Goal: Information Seeking & Learning: Check status

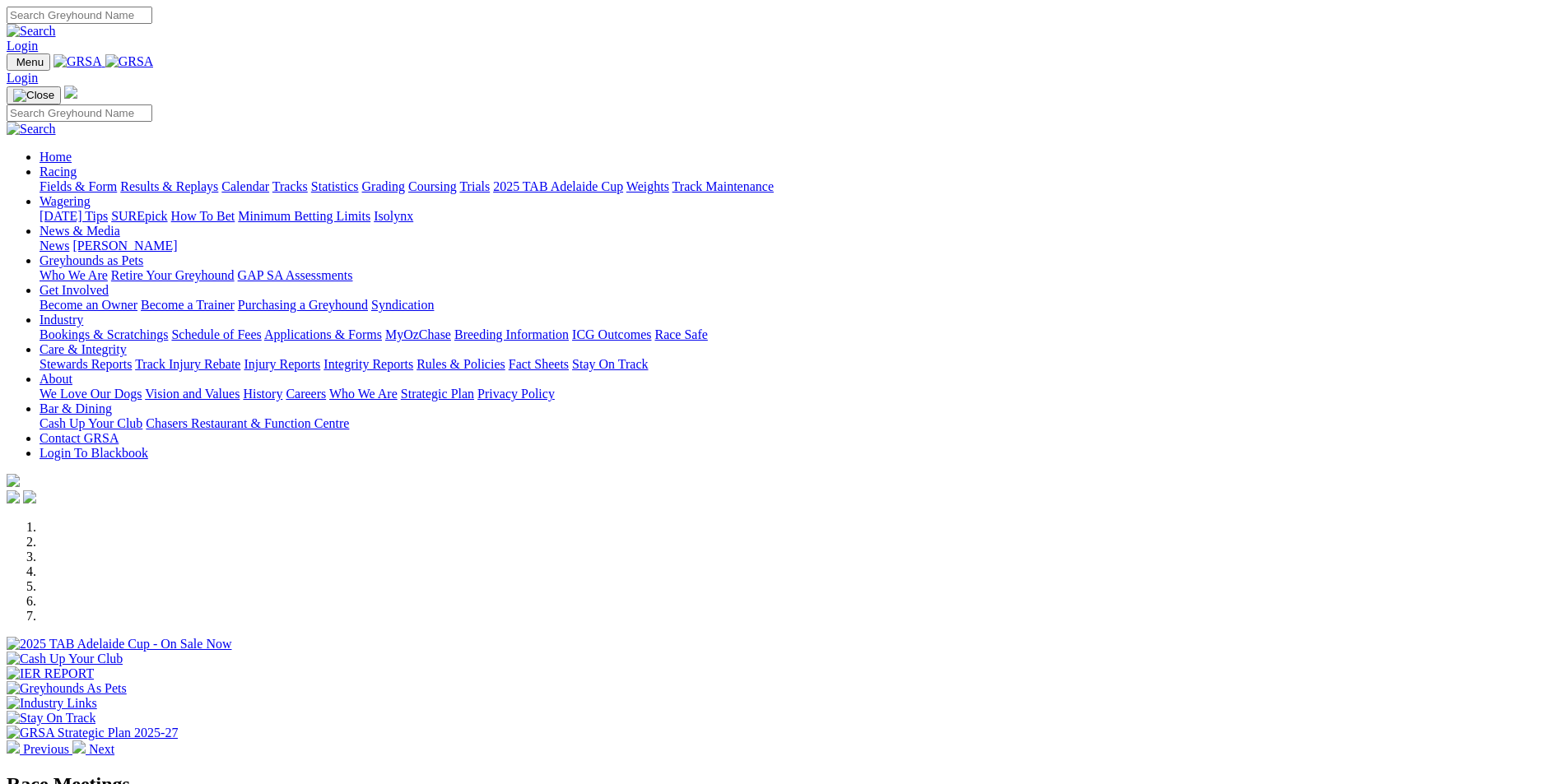
click at [219, 180] on link "Results & Replays" at bounding box center [169, 186] width 98 height 14
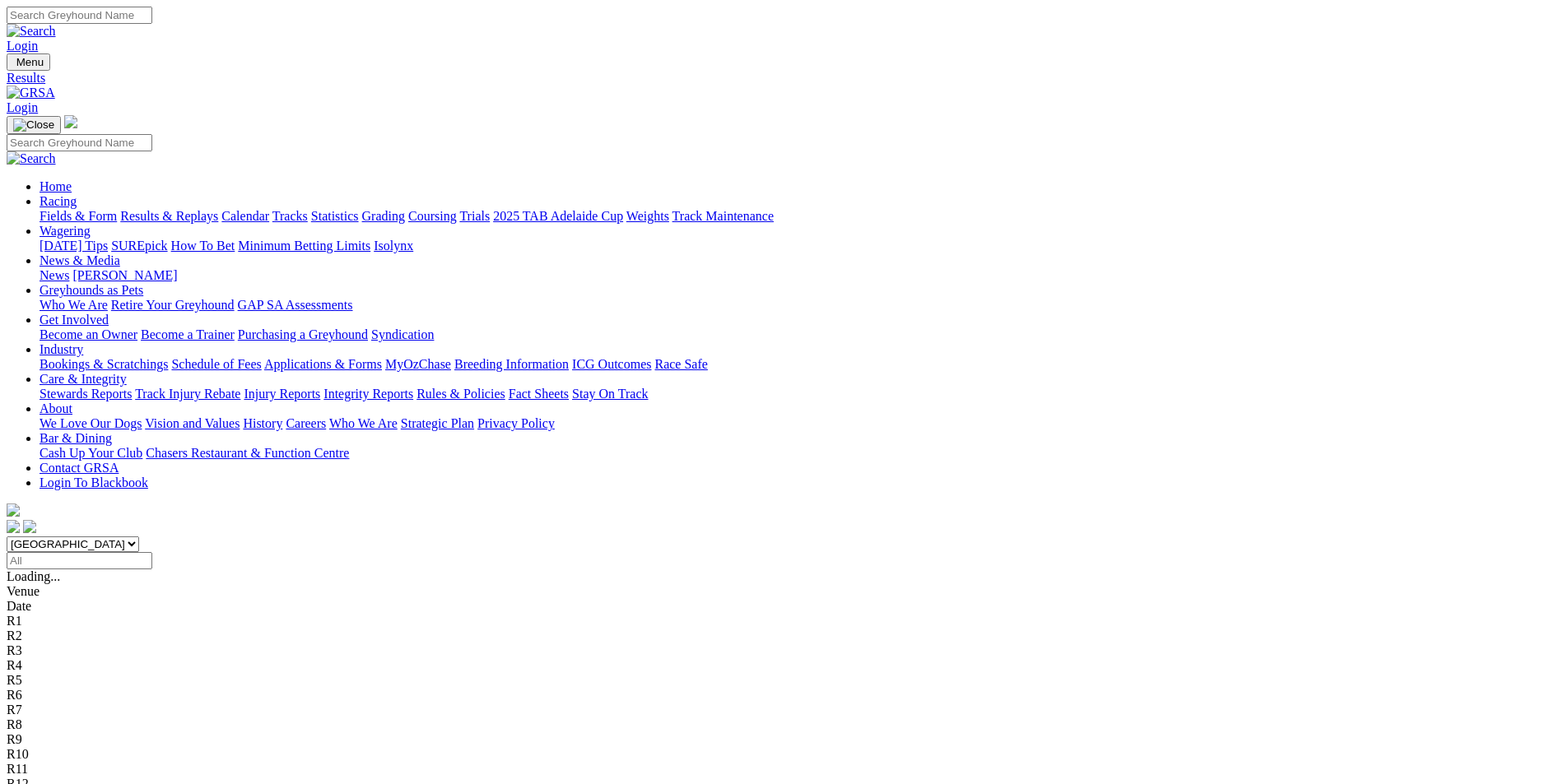
click at [139, 536] on select "[GEOGRAPHIC_DATA] [GEOGRAPHIC_DATA] [GEOGRAPHIC_DATA] [GEOGRAPHIC_DATA] [GEOGRA…" at bounding box center [73, 544] width 132 height 16
select select "QLD"
click at [139, 536] on select "[GEOGRAPHIC_DATA] [GEOGRAPHIC_DATA] [GEOGRAPHIC_DATA] [GEOGRAPHIC_DATA] [GEOGRA…" at bounding box center [73, 544] width 132 height 16
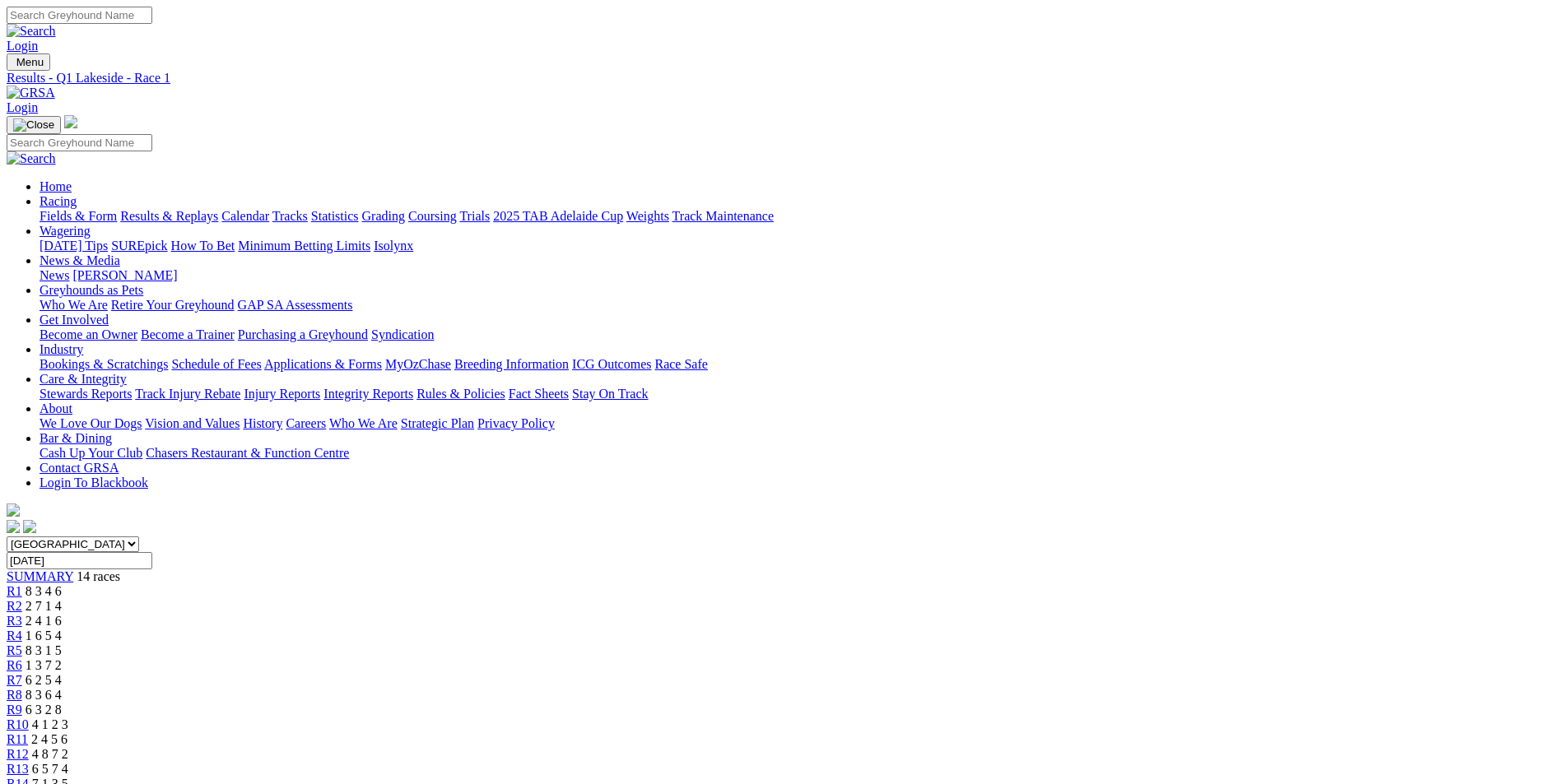
click at [28, 762] on span "R13" at bounding box center [17, 769] width 22 height 14
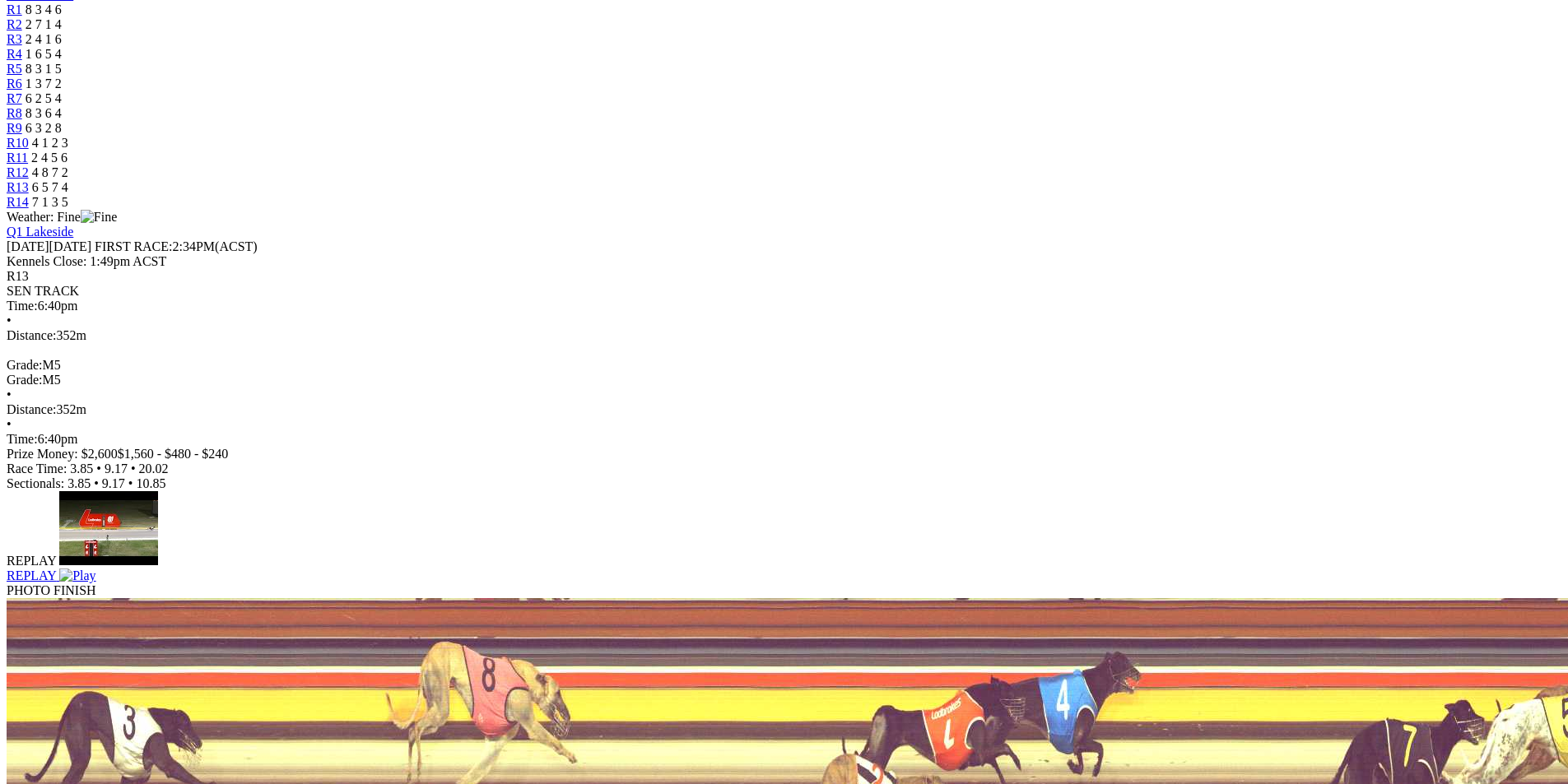
scroll to position [165, 0]
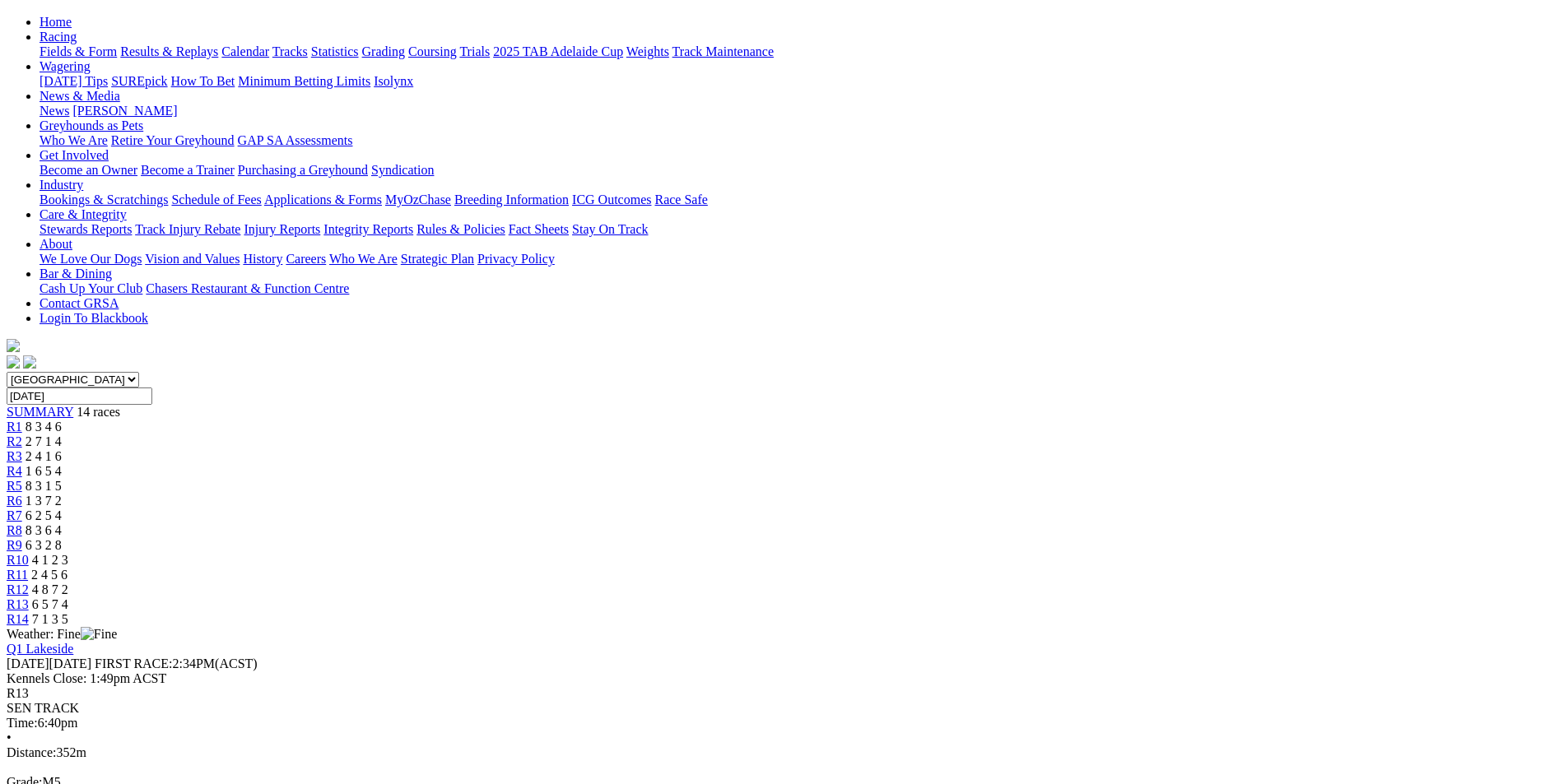
click at [28, 612] on span "R14" at bounding box center [17, 618] width 22 height 14
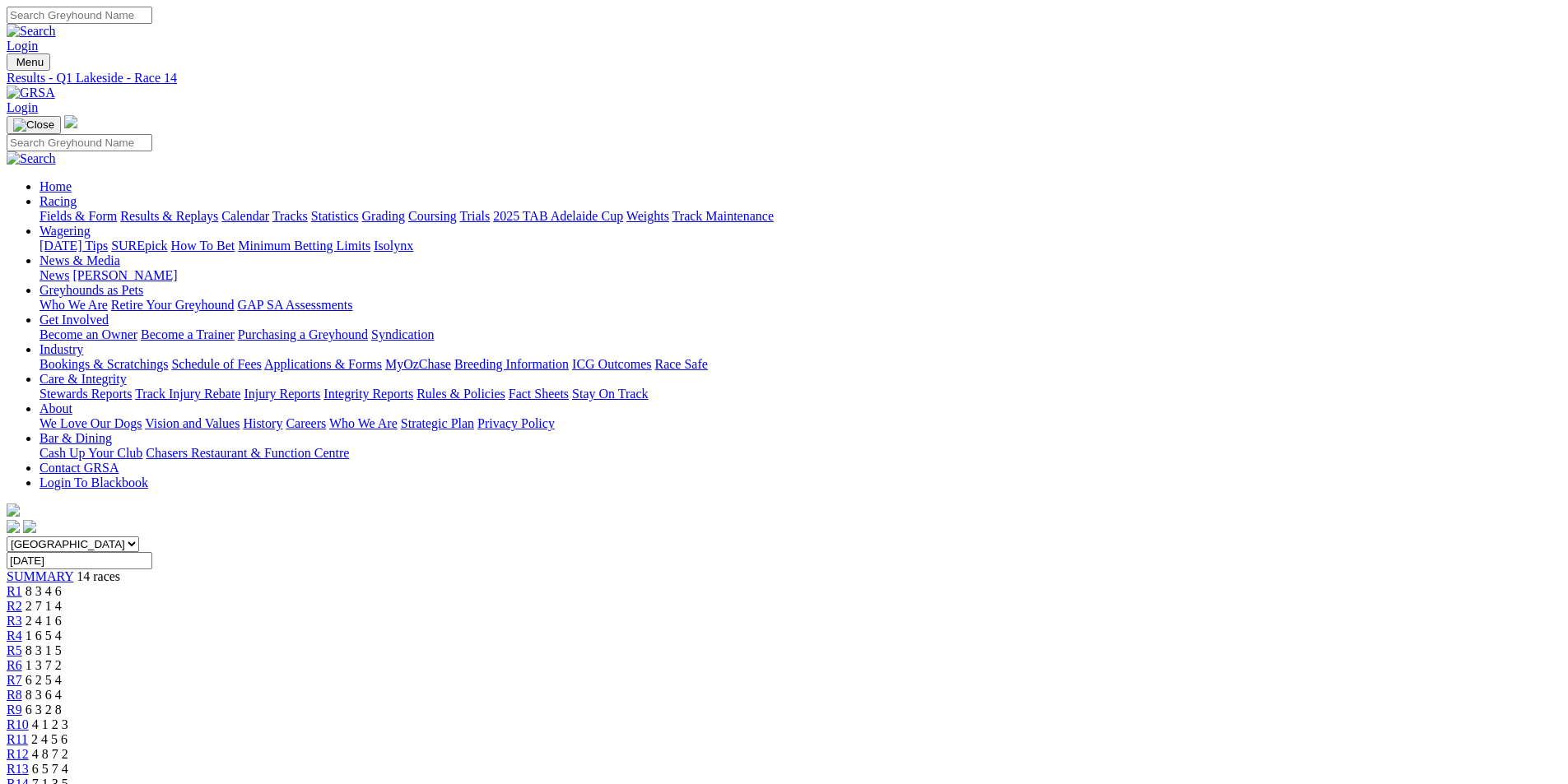
click at [22, 584] on span "R1" at bounding box center [14, 591] width 16 height 14
